Goal: Information Seeking & Learning: Learn about a topic

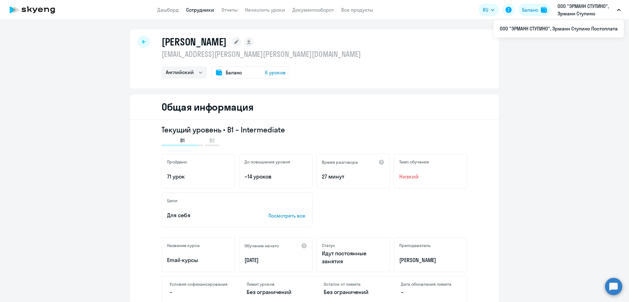
select select "english"
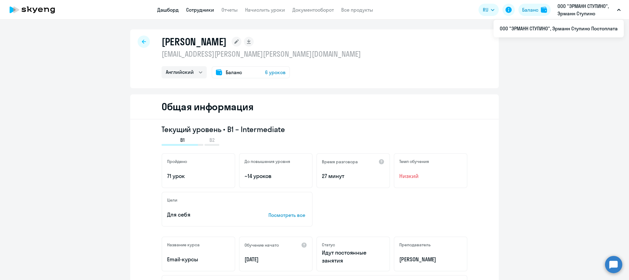
click at [165, 8] on link "Дашборд" at bounding box center [167, 10] width 21 height 6
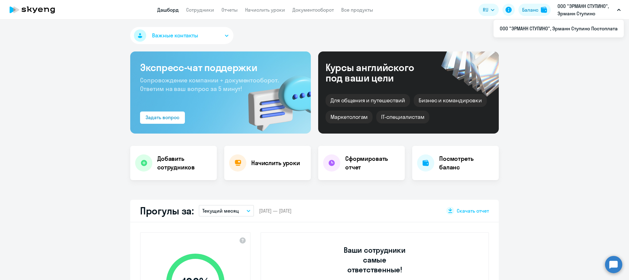
select select "30"
click at [195, 7] on link "Сотрудники" at bounding box center [200, 10] width 28 height 6
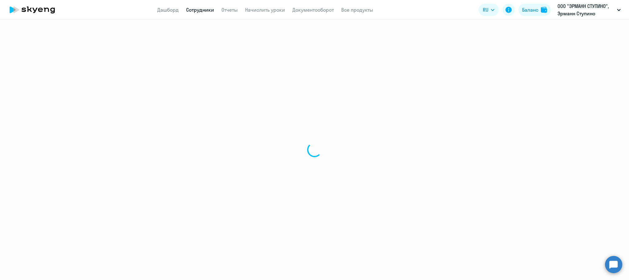
select select "30"
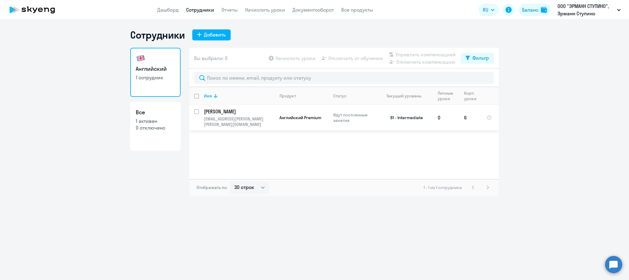
click at [230, 116] on td "Манукьян Грант grant.manukyan@ehrmann.ru" at bounding box center [236, 118] width 75 height 26
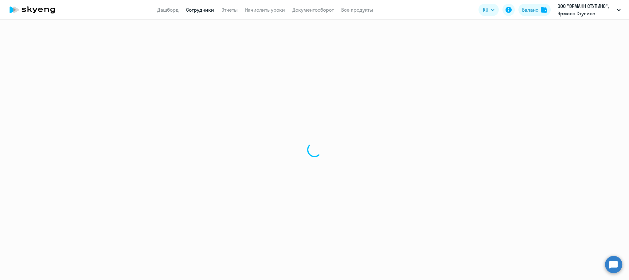
select select "english"
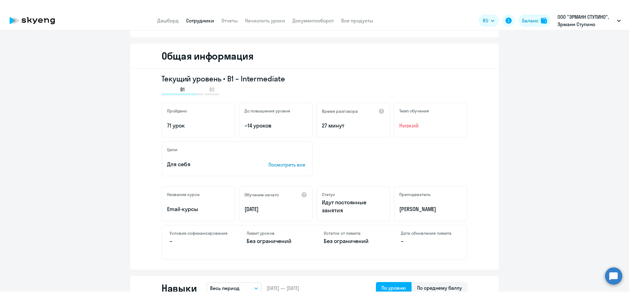
scroll to position [11, 0]
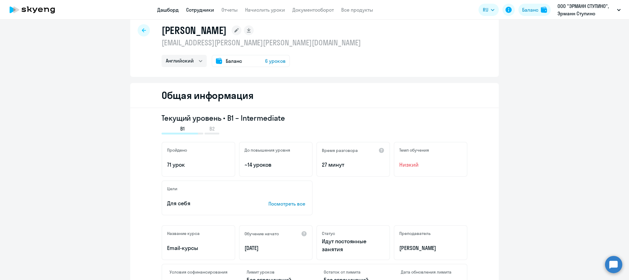
click at [166, 9] on link "Дашборд" at bounding box center [167, 10] width 21 height 6
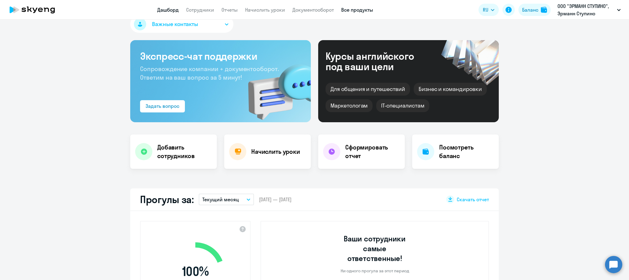
select select "30"
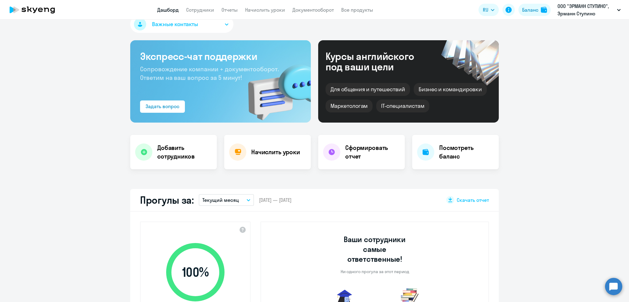
click at [194, 5] on app-header "Дашборд Сотрудники Отчеты Начислить уроки Документооборот Все продукты Дашборд …" at bounding box center [314, 10] width 629 height 20
click at [194, 10] on link "Сотрудники" at bounding box center [200, 10] width 28 height 6
select select "30"
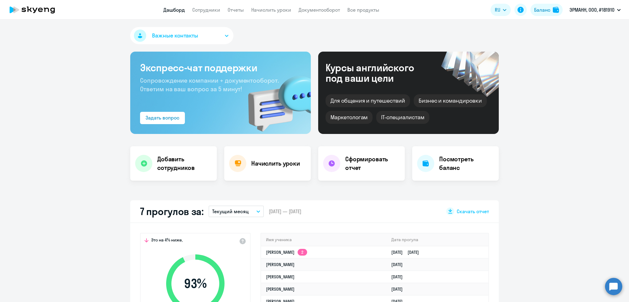
select select "30"
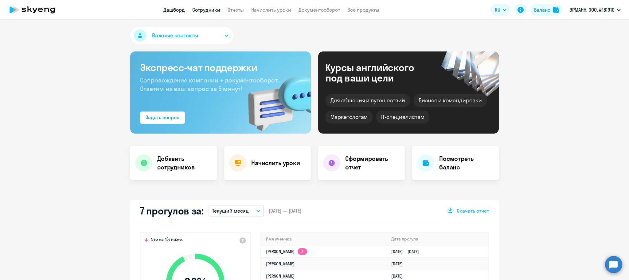
click at [209, 9] on link "Сотрудники" at bounding box center [206, 10] width 28 height 6
select select "30"
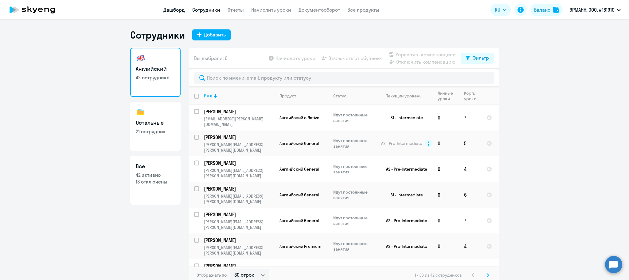
click at [175, 10] on link "Дашборд" at bounding box center [173, 10] width 21 height 6
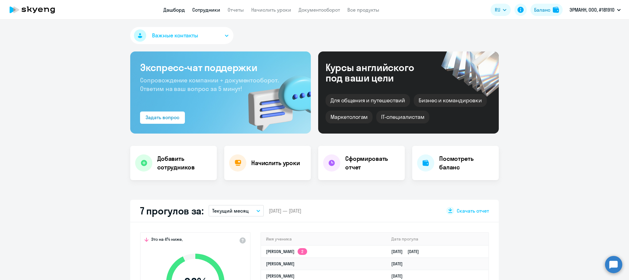
click at [203, 12] on link "Сотрудники" at bounding box center [206, 10] width 28 height 6
select select "30"
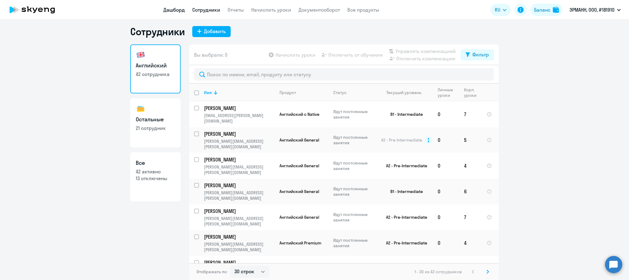
click at [176, 10] on link "Дашборд" at bounding box center [173, 10] width 21 height 6
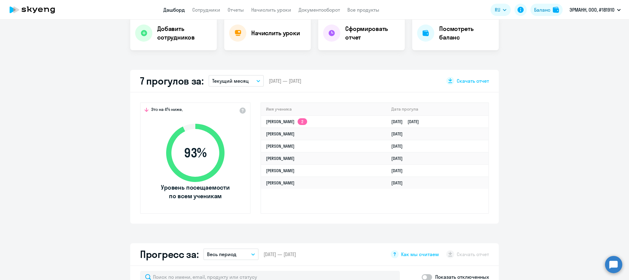
scroll to position [141, 0]
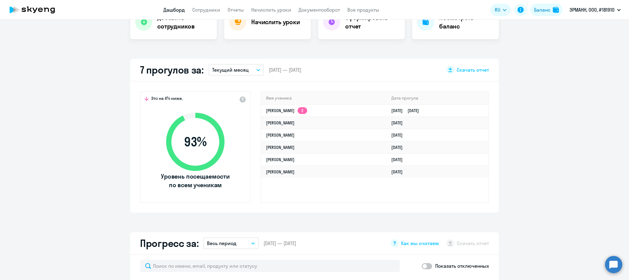
select select "30"
click at [230, 68] on p "Текущий месяц" at bounding box center [230, 69] width 37 height 7
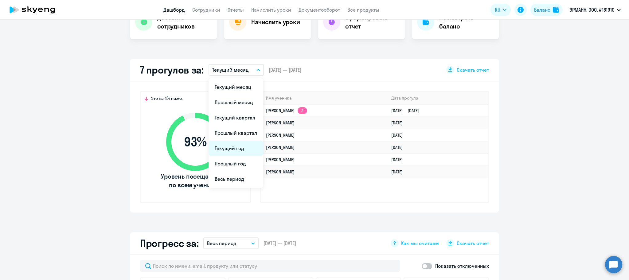
click at [224, 147] on li "Текущий год" at bounding box center [235, 148] width 55 height 15
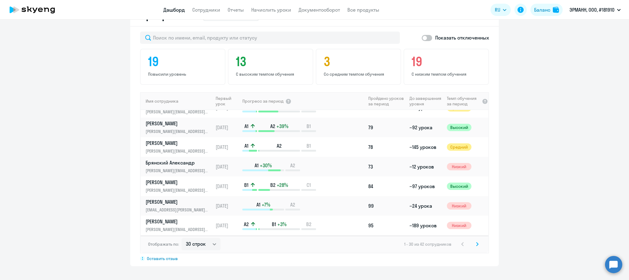
scroll to position [0, 0]
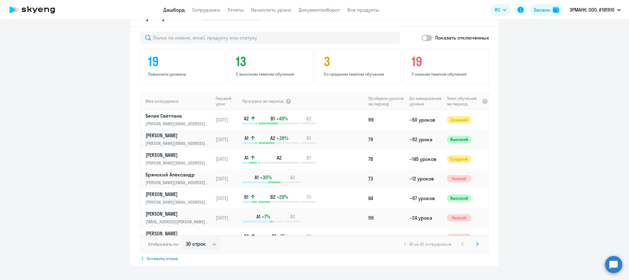
click at [424, 36] on span at bounding box center [426, 38] width 10 height 6
click at [421, 38] on input "checkbox" at bounding box center [421, 38] width 0 height 0
checkbox input "true"
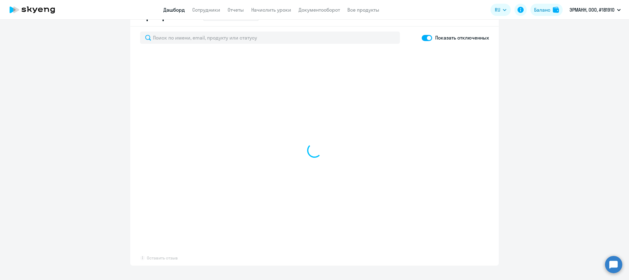
select select "30"
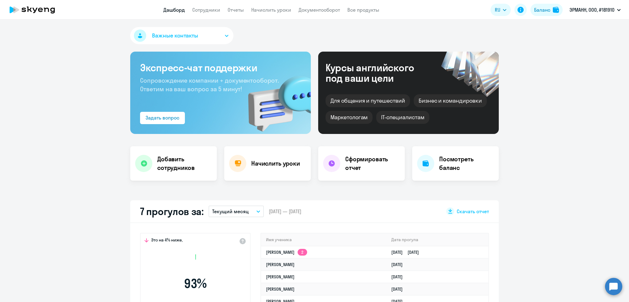
scroll to position [1, 0]
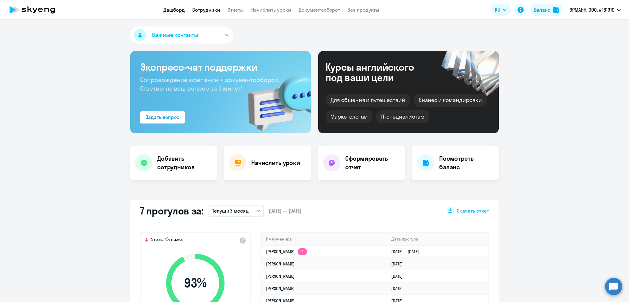
click at [204, 7] on link "Сотрудники" at bounding box center [206, 10] width 28 height 6
select select "30"
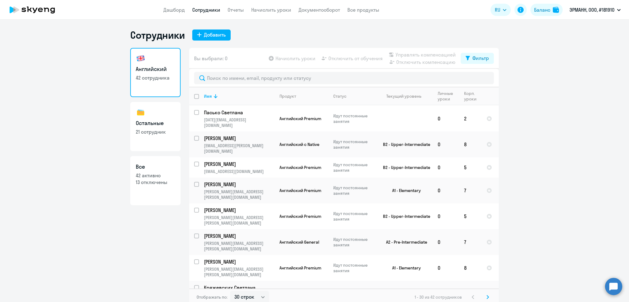
scroll to position [415, 0]
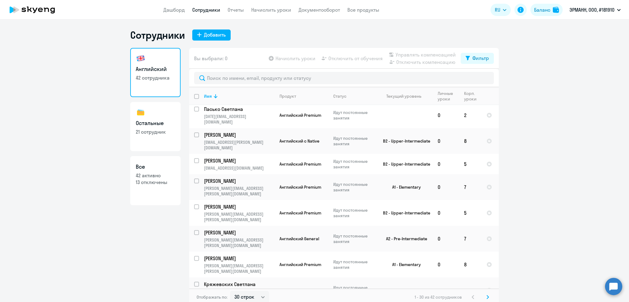
click at [486, 296] on icon at bounding box center [487, 297] width 2 height 4
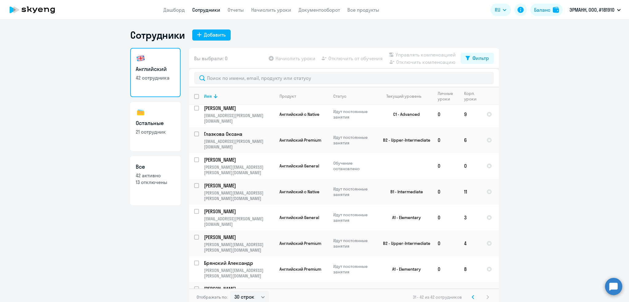
scroll to position [56, 0]
